Goal: Information Seeking & Learning: Learn about a topic

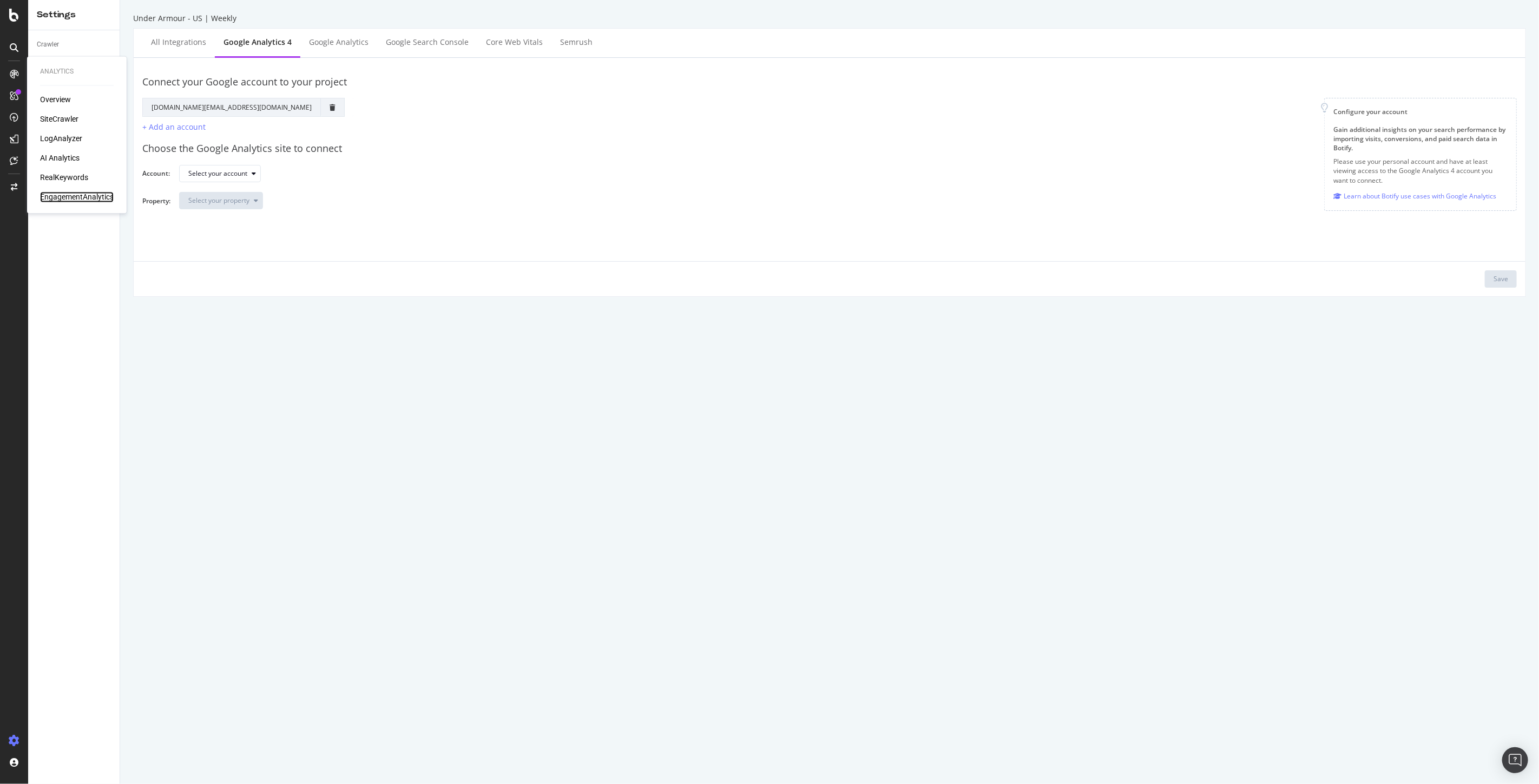
click at [58, 199] on div "EngagementAnalytics" at bounding box center [77, 197] width 74 height 11
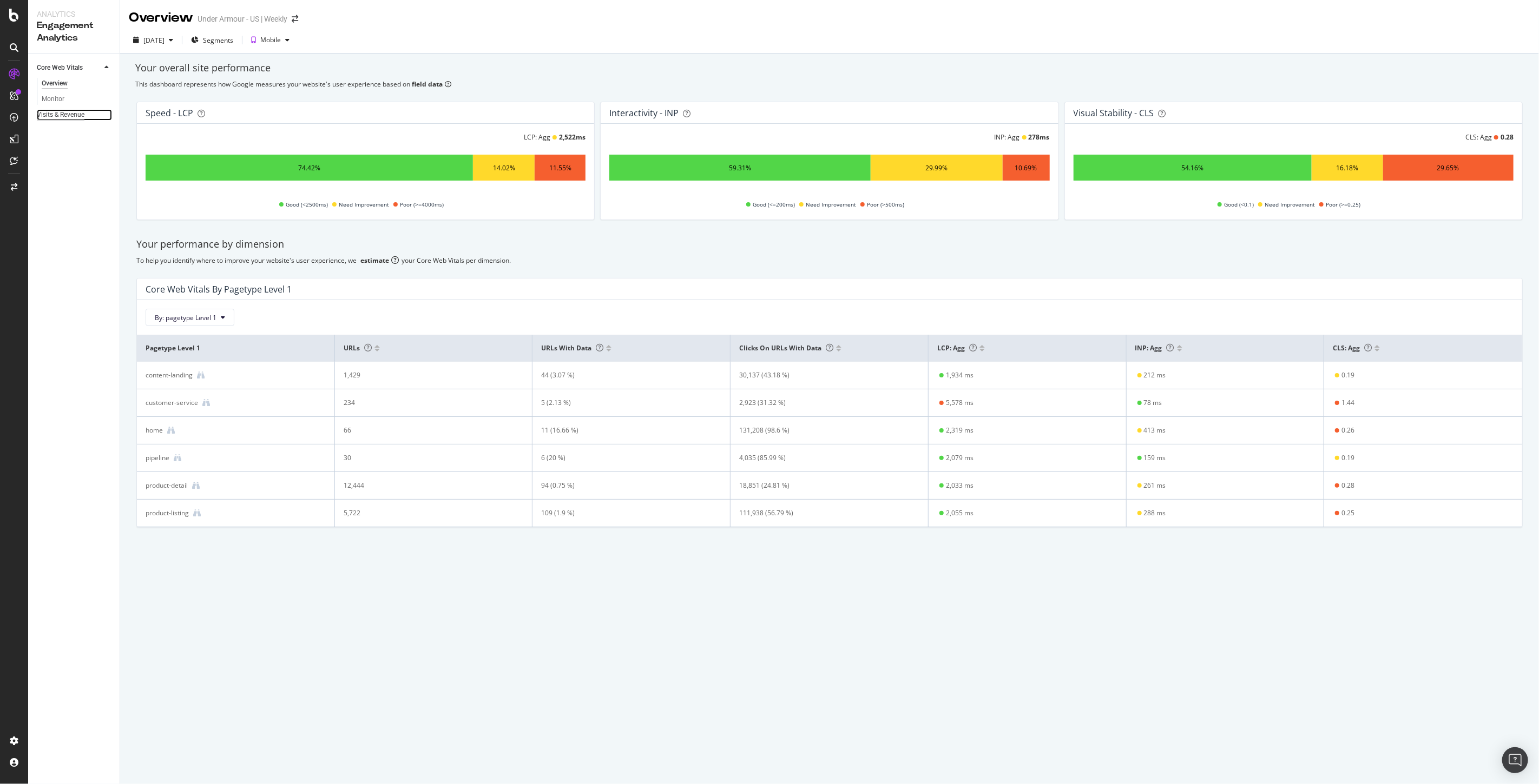
click at [45, 110] on div "Visits & Revenue" at bounding box center [61, 114] width 48 height 11
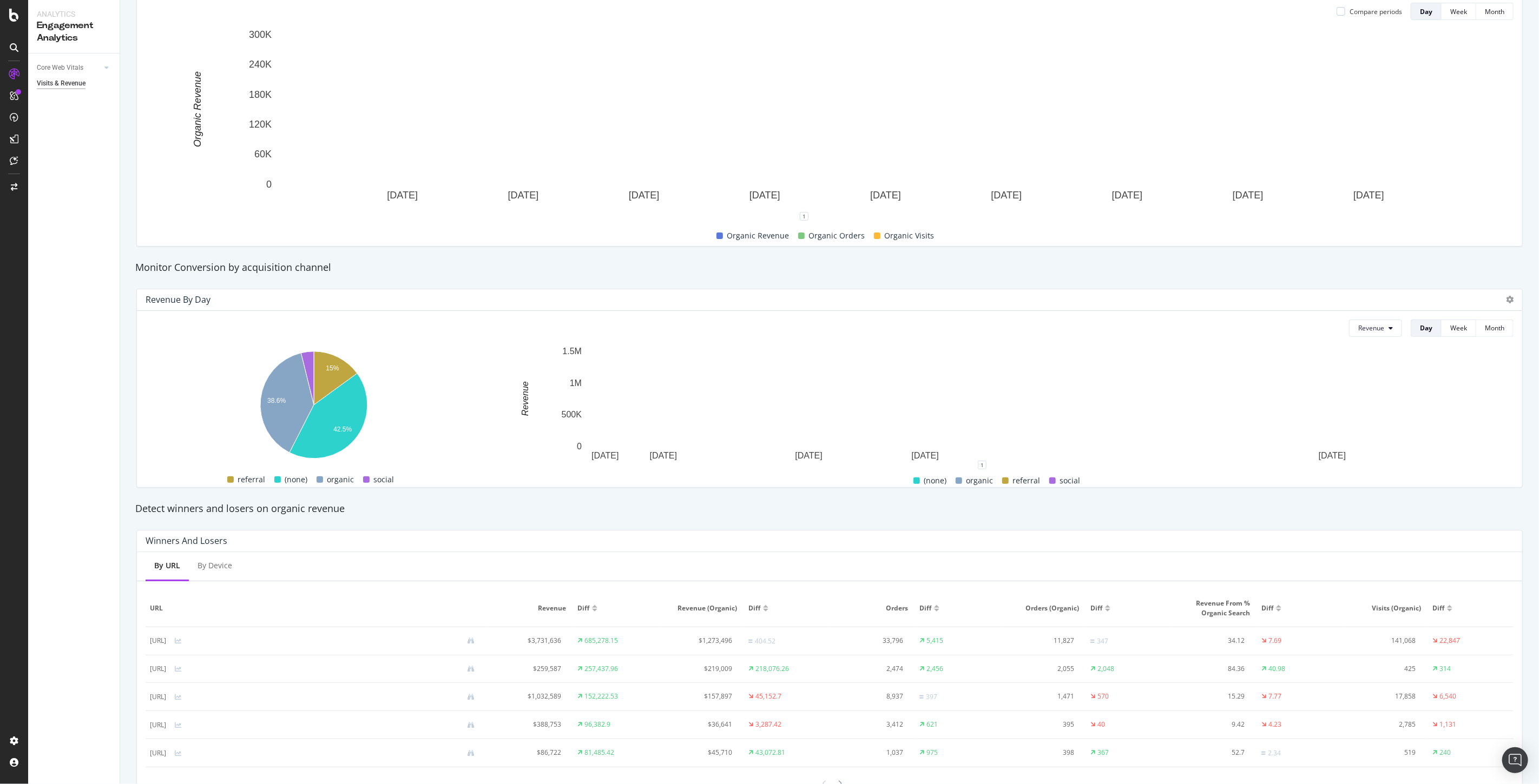
scroll to position [252, 0]
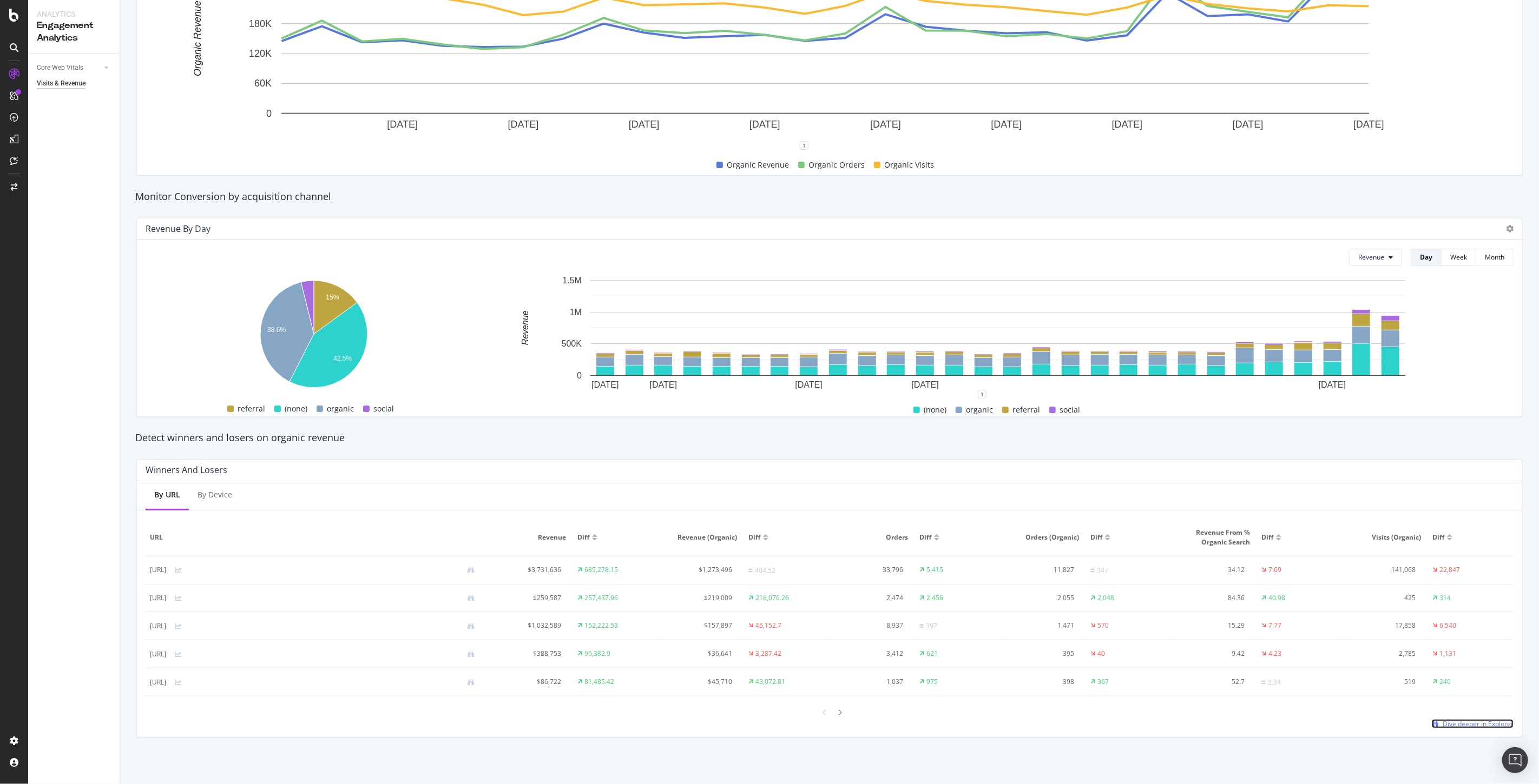
click at [1463, 722] on span "Dive deeper in Explorer" at bounding box center [1477, 723] width 71 height 9
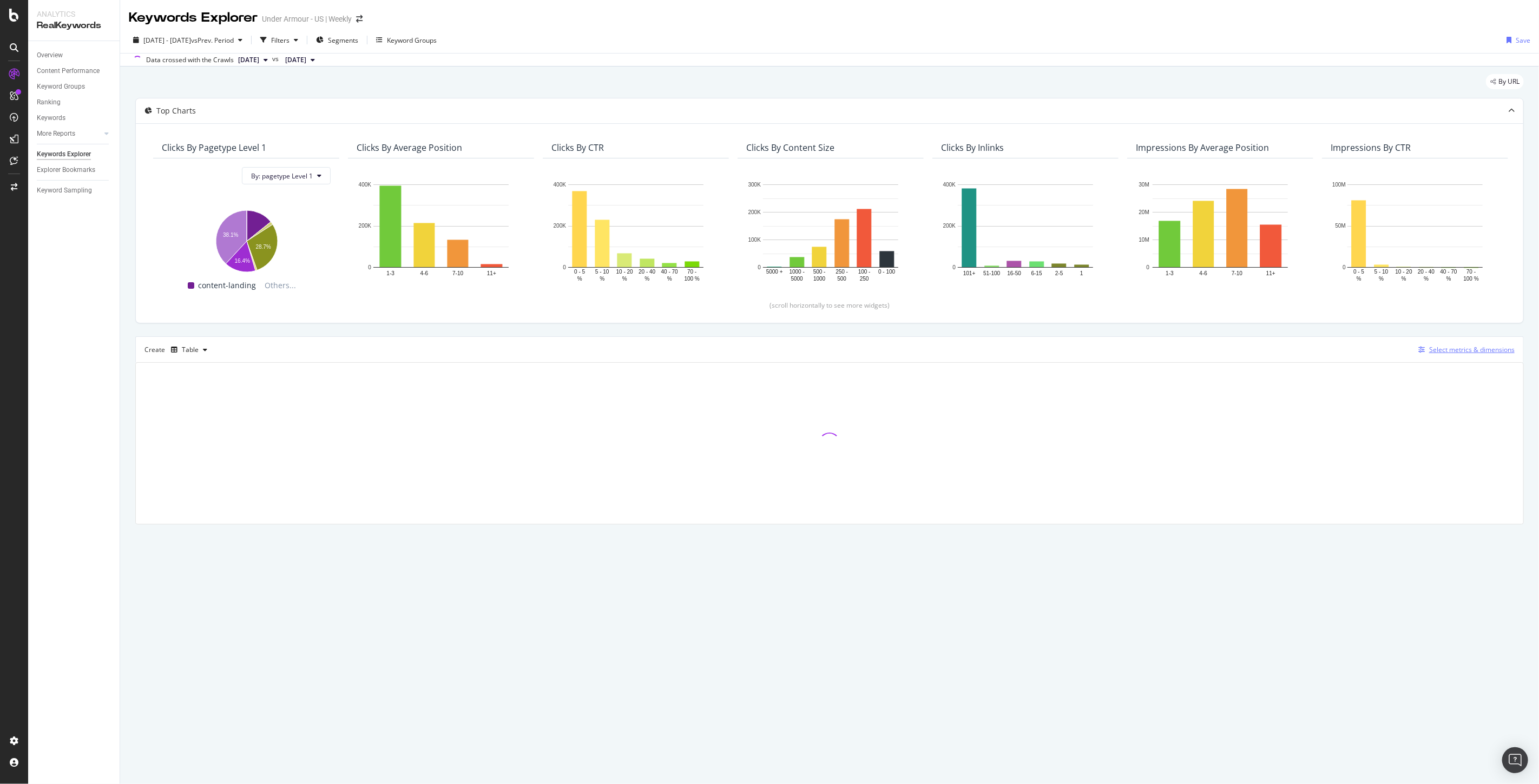
click at [1432, 355] on div "Select metrics & dimensions" at bounding box center [1463, 350] width 101 height 12
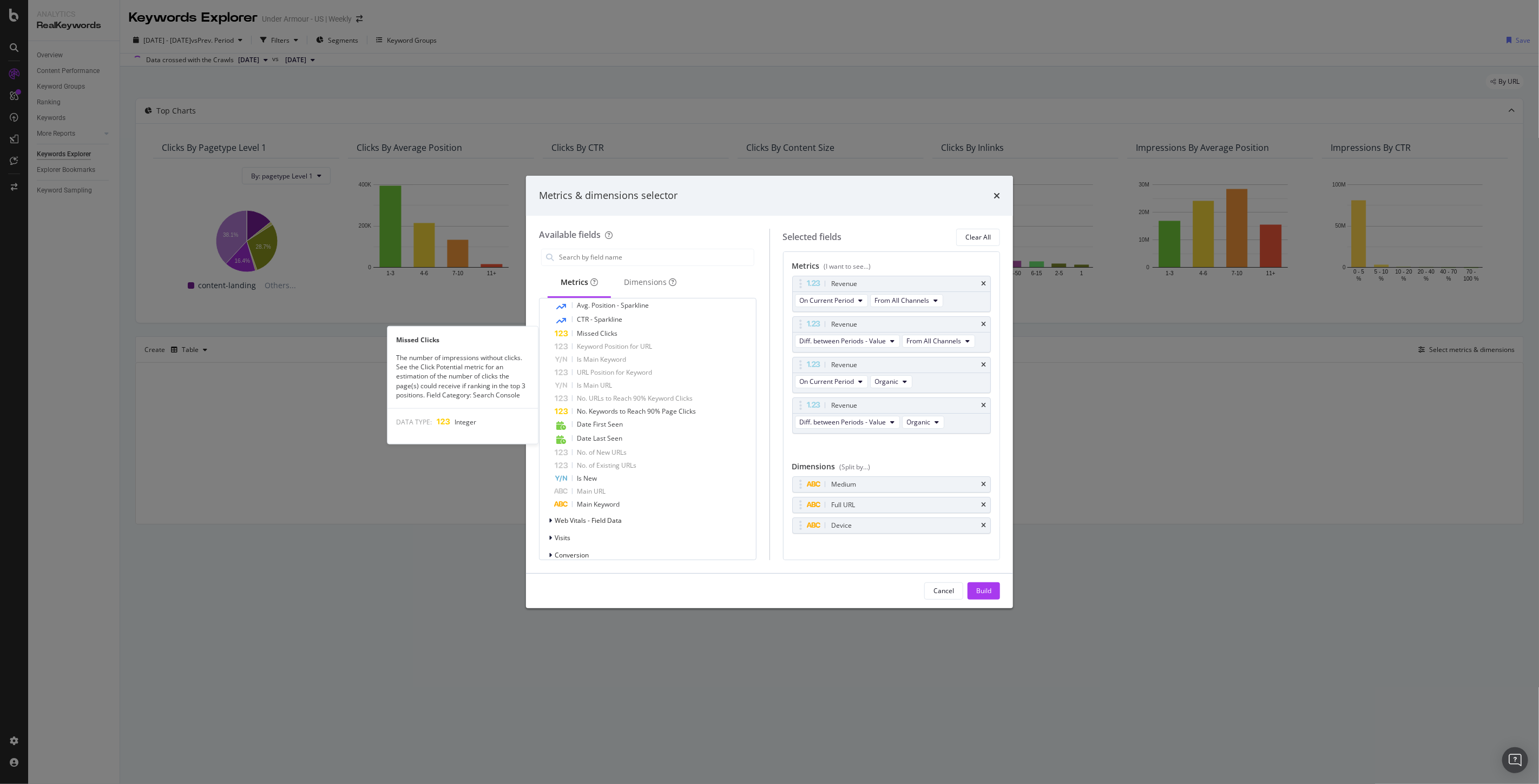
scroll to position [541, 0]
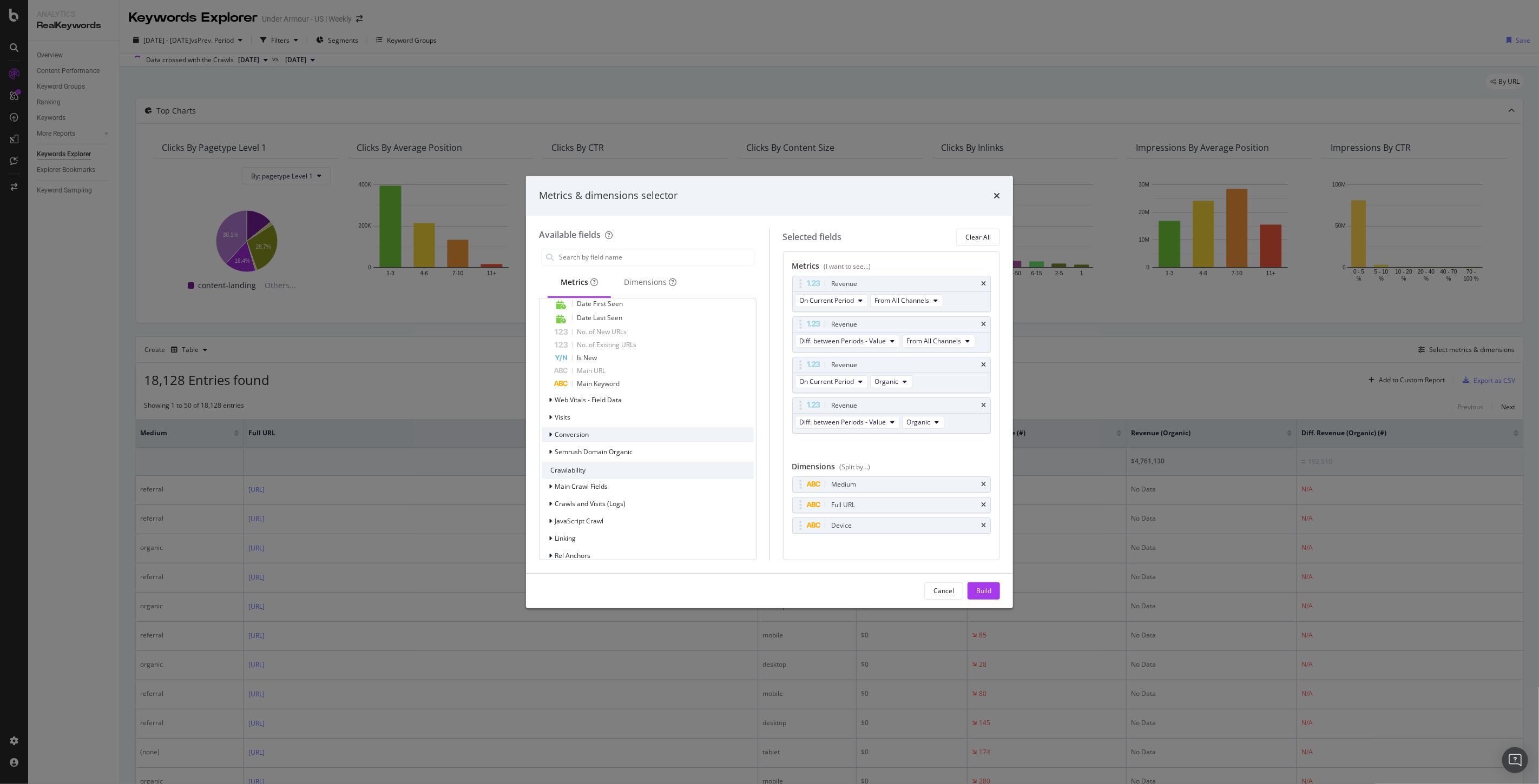
click at [548, 432] on div "Conversion" at bounding box center [564, 435] width 47 height 11
click at [989, 193] on div "Metrics & dimensions selector" at bounding box center [769, 196] width 461 height 14
click at [995, 194] on icon "times" at bounding box center [996, 195] width 7 height 9
